Goal: Transaction & Acquisition: Purchase product/service

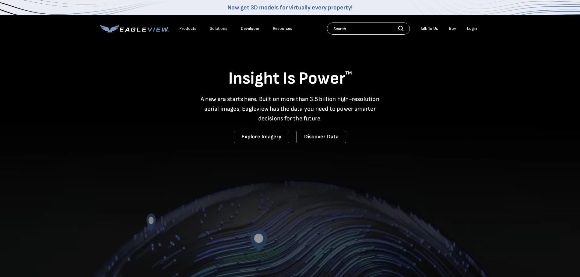
click at [470, 27] on div "Login" at bounding box center [472, 28] width 10 height 5
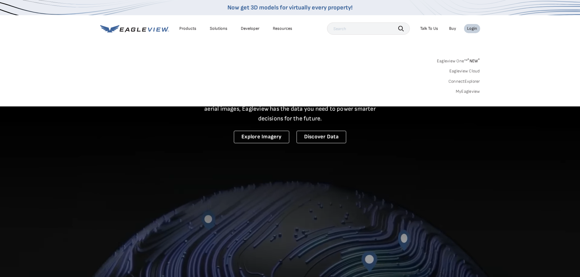
click at [461, 92] on link "MyEagleview" at bounding box center [467, 91] width 24 height 5
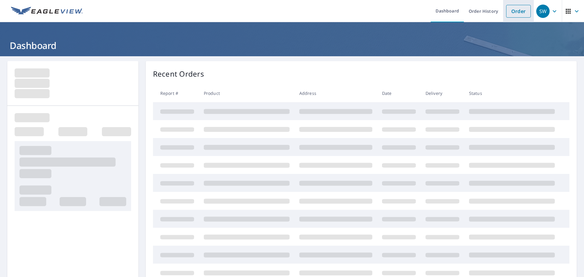
click at [520, 12] on link "Order" at bounding box center [518, 11] width 25 height 13
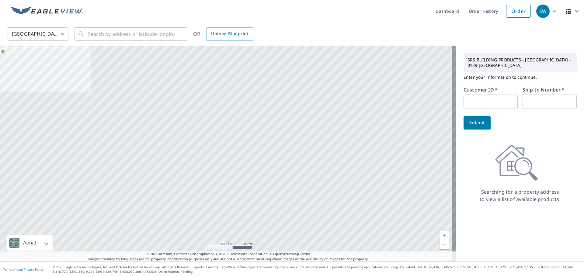
click at [472, 102] on input "text" at bounding box center [491, 102] width 54 height 14
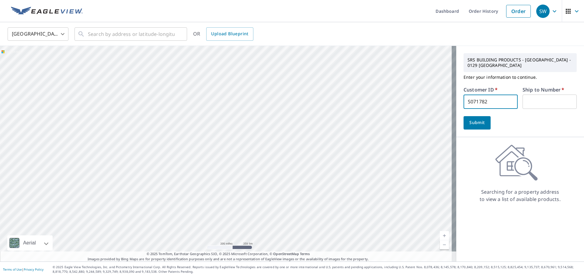
type input "S071782"
click at [542, 102] on input "text" at bounding box center [550, 102] width 54 height 14
type input "1"
click at [134, 35] on input "text" at bounding box center [131, 34] width 87 height 17
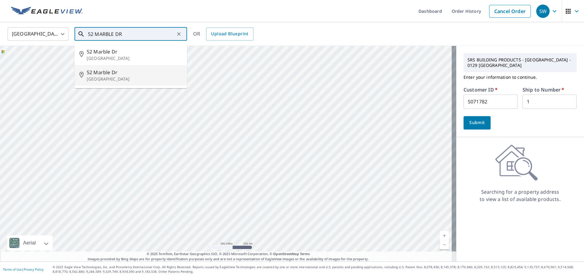
click at [117, 75] on span "52 Marble Dr" at bounding box center [135, 72] width 96 height 7
type input "[STREET_ADDRESS]"
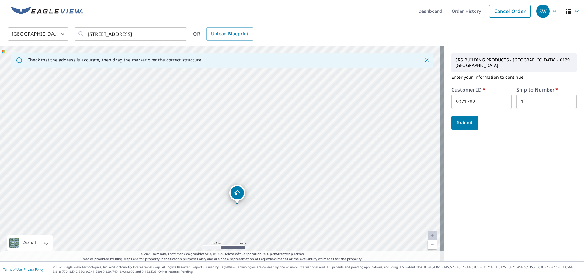
drag, startPoint x: 219, startPoint y: 124, endPoint x: 259, endPoint y: 228, distance: 110.6
click at [259, 228] on div "[STREET_ADDRESS]" at bounding box center [222, 154] width 444 height 216
drag, startPoint x: 282, startPoint y: 190, endPoint x: 283, endPoint y: 145, distance: 45.0
click at [283, 145] on div "[STREET_ADDRESS]" at bounding box center [222, 154] width 444 height 216
click at [460, 119] on span "Submit" at bounding box center [464, 123] width 17 height 8
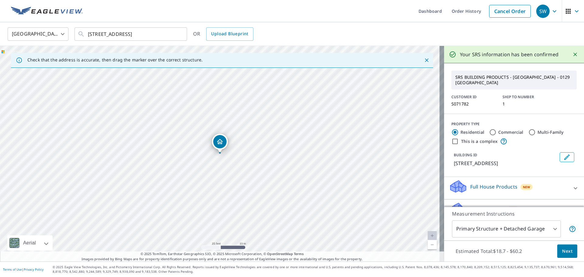
click at [474, 232] on body "SW SW Dashboard Order History Cancel Order SW [GEOGRAPHIC_DATA] [GEOGRAPHIC_DAT…" at bounding box center [292, 138] width 584 height 277
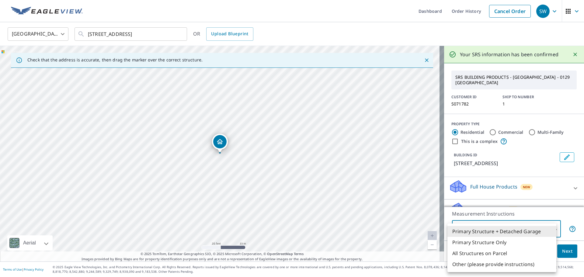
click at [471, 242] on li "Primary Structure Only" at bounding box center [502, 242] width 109 height 11
type input "2"
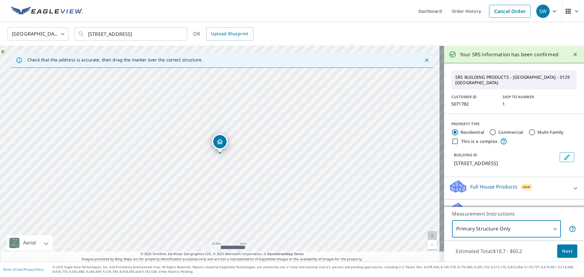
click at [557, 251] on button "Next" at bounding box center [567, 252] width 20 height 14
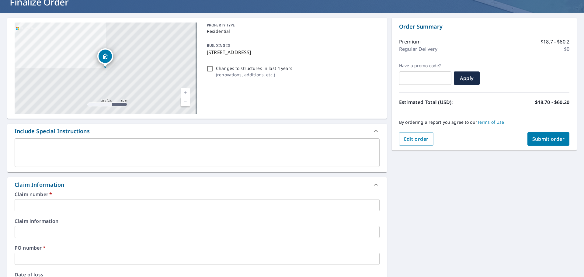
scroll to position [71, 0]
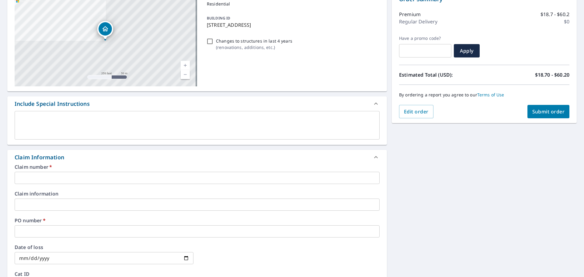
click at [83, 180] on input "text" at bounding box center [197, 178] width 365 height 12
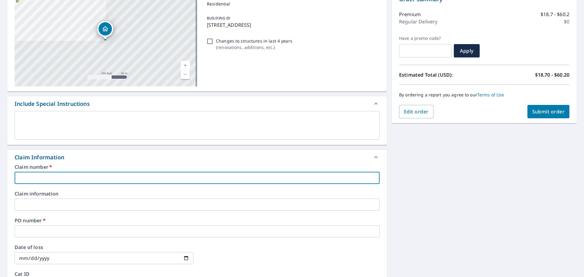
type input "S"
checkbox input "true"
type input "S0"
checkbox input "true"
type input "S07"
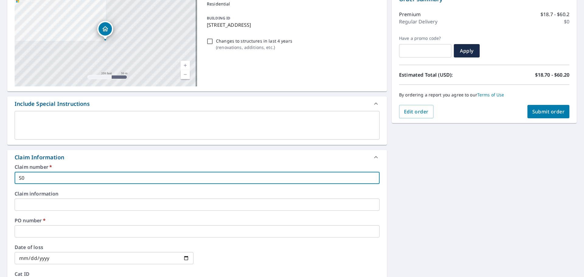
checkbox input "true"
type input "S071"
checkbox input "true"
type input "S0717"
checkbox input "true"
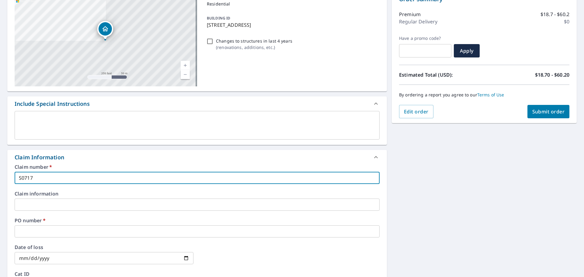
type input "S07178"
checkbox input "true"
type input "S071782"
checkbox input "true"
type input "S071782"
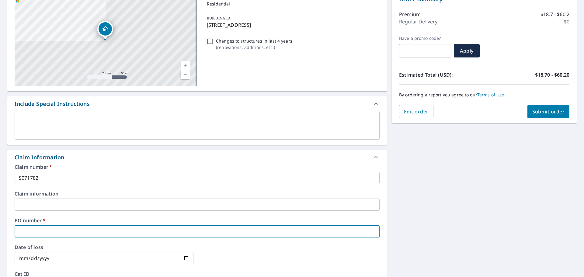
click at [47, 233] on input "text" at bounding box center [197, 231] width 365 height 12
drag, startPoint x: 47, startPoint y: 232, endPoint x: 29, endPoint y: 227, distance: 18.8
click at [29, 227] on input "text" at bounding box center [197, 231] width 365 height 12
click at [28, 228] on input "text" at bounding box center [197, 231] width 365 height 12
type input "5"
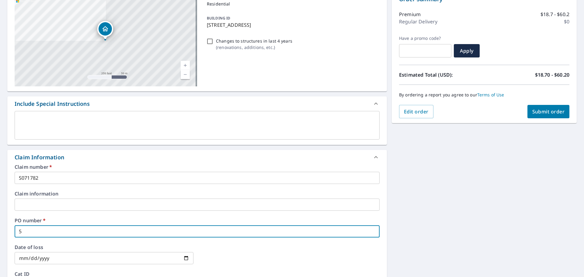
checkbox input "true"
type input "52"
checkbox input "true"
type input "52"
checkbox input "true"
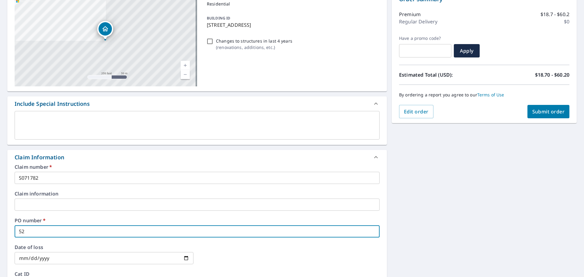
type input "52 M"
checkbox input "true"
type input "52 MA"
checkbox input "true"
type input "52 MAR"
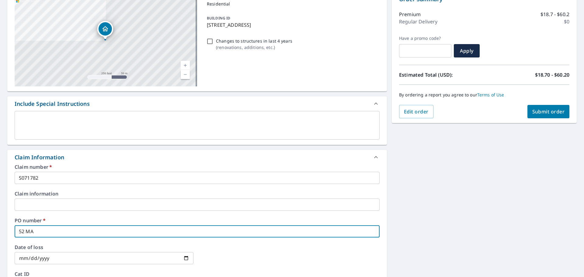
checkbox input "true"
type input "52 MARB"
checkbox input "true"
type input "52 MARBL"
checkbox input "true"
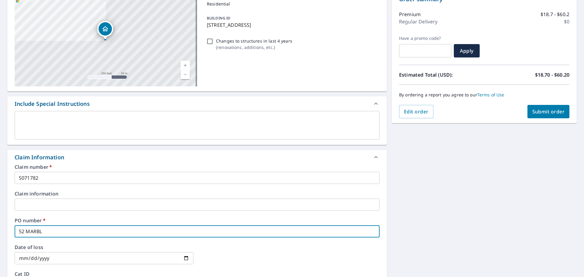
type input "52 MARBLE"
checkbox input "true"
type input "52 MARBLE"
checkbox input "true"
type input "52 MARBLE D"
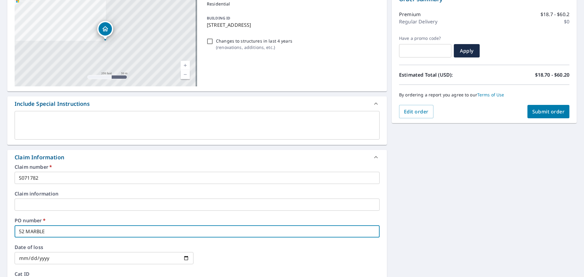
checkbox input "true"
type input "52 MARBLE DR"
checkbox input "true"
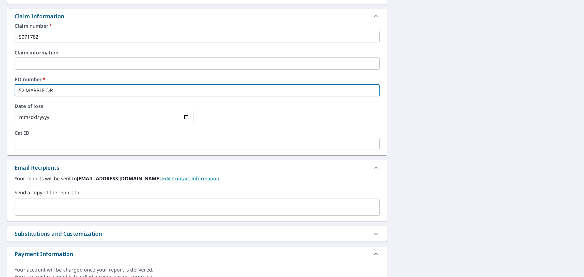
scroll to position [223, 0]
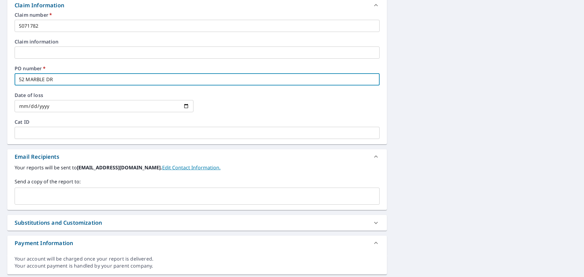
type input "52 MARBLE DR"
click at [51, 196] on input "text" at bounding box center [192, 196] width 350 height 12
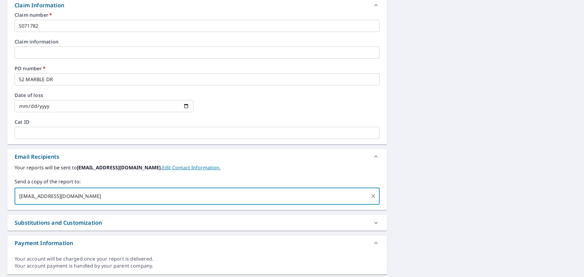
type input "[EMAIL_ADDRESS][DOMAIN_NAME]"
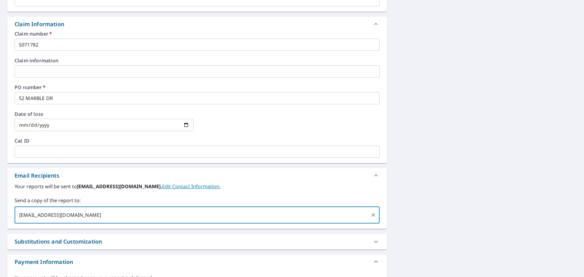
scroll to position [203, 0]
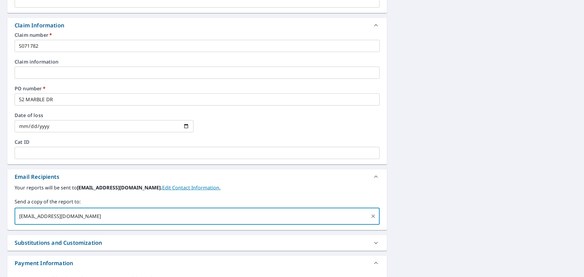
click at [120, 215] on input "[EMAIL_ADDRESS][DOMAIN_NAME]" at bounding box center [192, 217] width 350 height 12
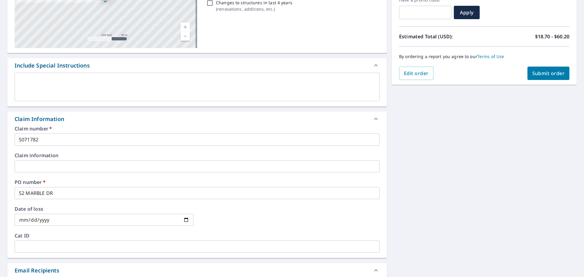
scroll to position [101, 0]
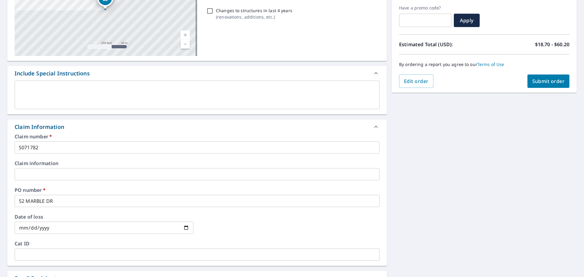
click at [533, 82] on span "Submit order" at bounding box center [548, 81] width 33 height 7
checkbox input "true"
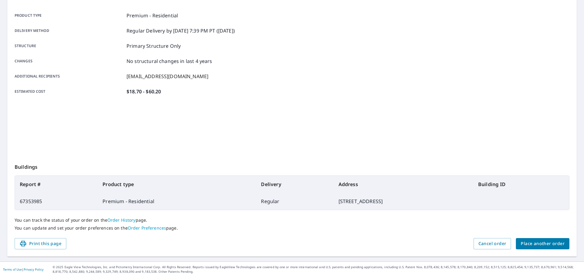
scroll to position [81, 0]
